Goal: Transaction & Acquisition: Purchase product/service

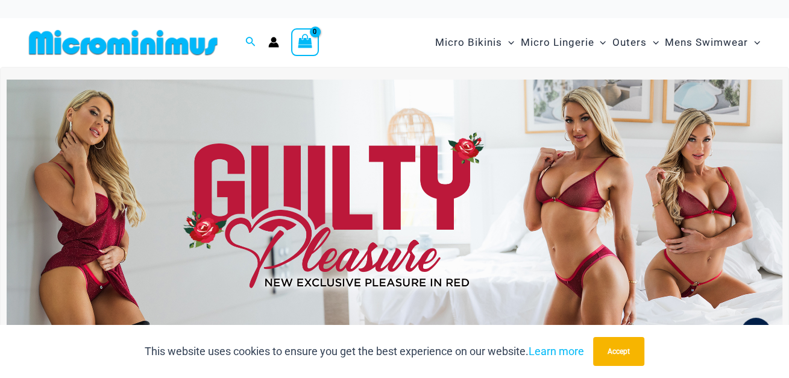
click at [477, 176] on img at bounding box center [395, 212] width 776 height 264
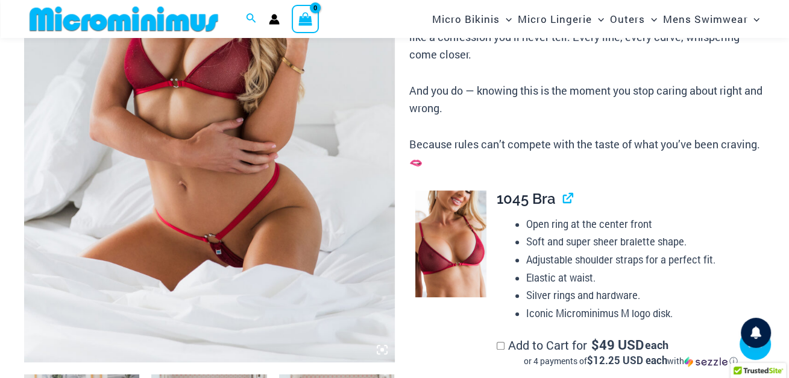
scroll to position [309, 0]
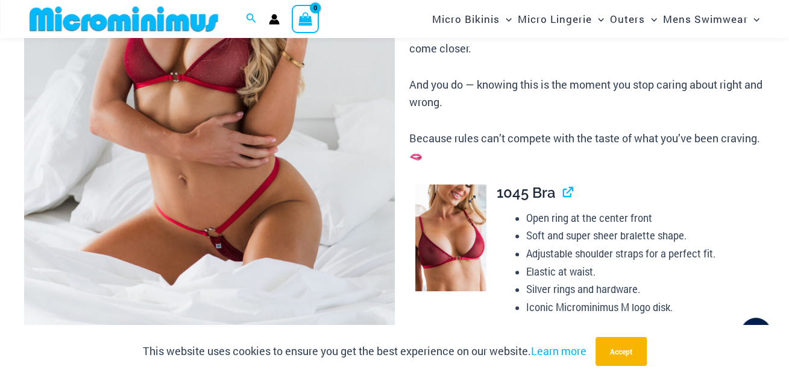
click at [463, 250] on img at bounding box center [451, 238] width 71 height 107
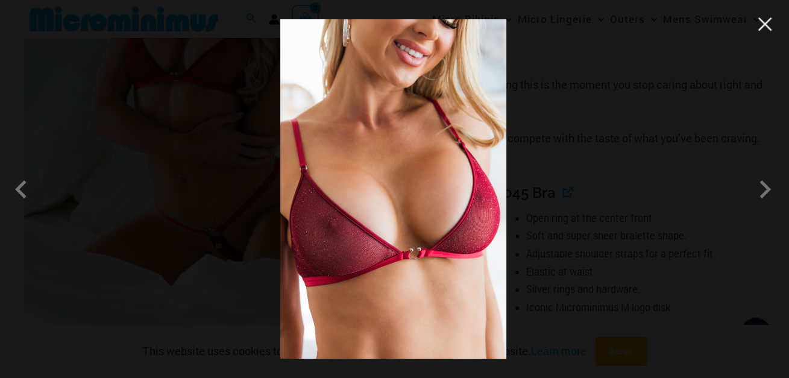
click at [762, 27] on button "Close" at bounding box center [765, 24] width 18 height 18
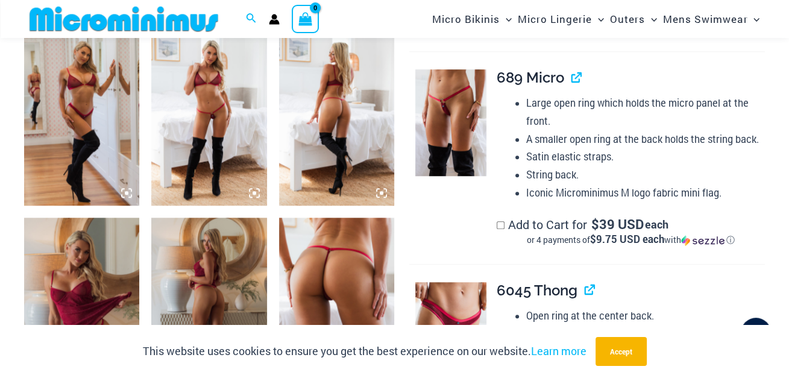
scroll to position [825, 0]
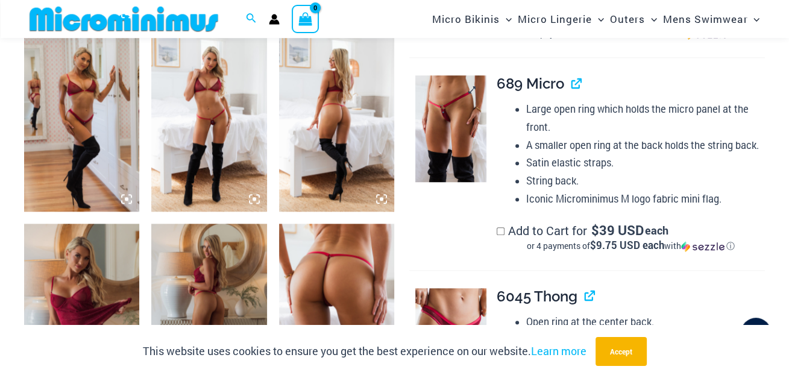
click at [443, 115] on img at bounding box center [451, 128] width 71 height 107
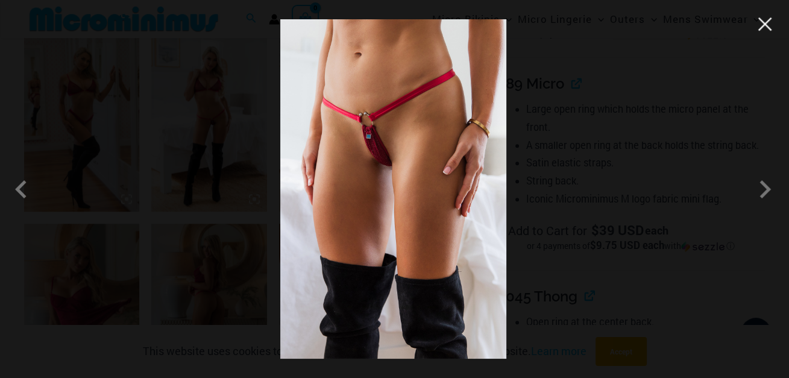
click at [764, 26] on button "Close" at bounding box center [765, 24] width 18 height 18
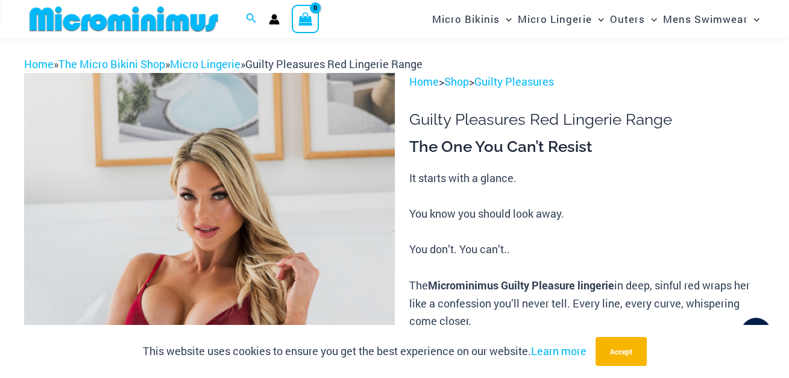
scroll to position [11, 0]
